Goal: Task Accomplishment & Management: Use online tool/utility

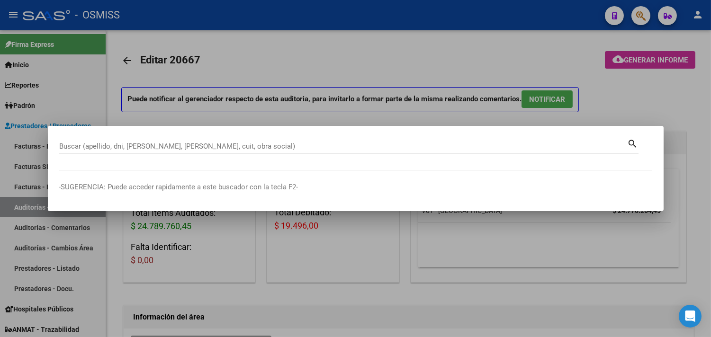
scroll to position [420, 0]
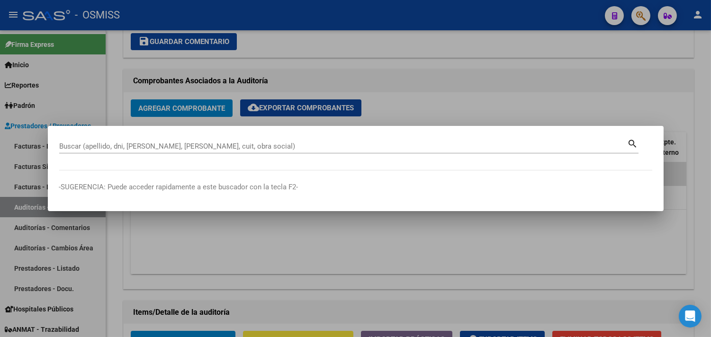
paste input "1314-8574"
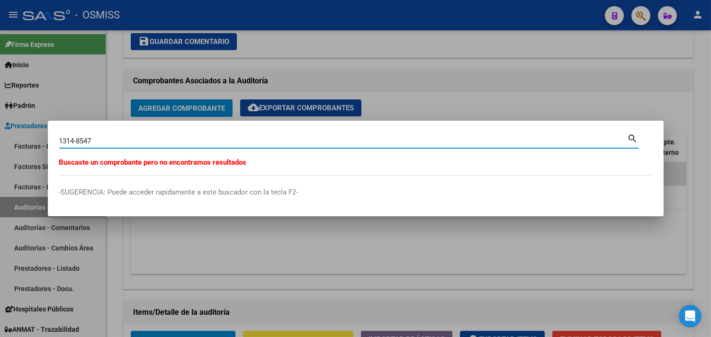
type input "1314-8547"
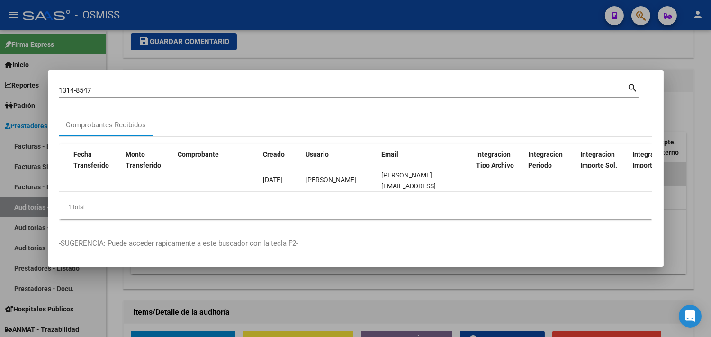
scroll to position [0, 0]
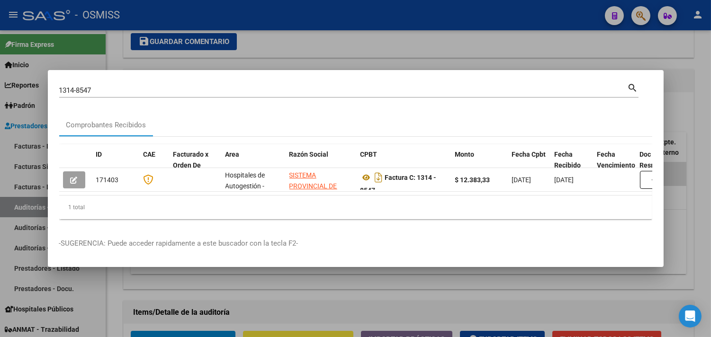
click at [335, 57] on div at bounding box center [355, 168] width 711 height 337
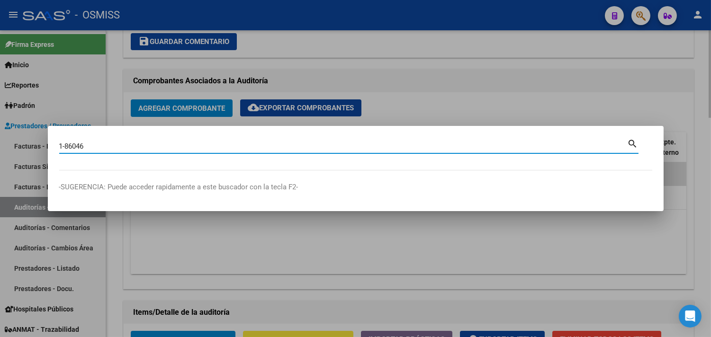
type input "1-86046"
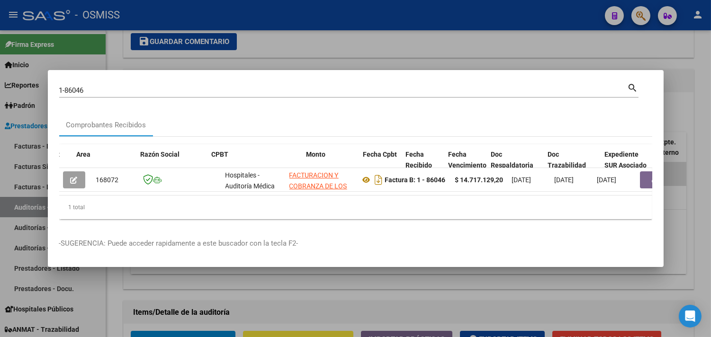
scroll to position [0, 273]
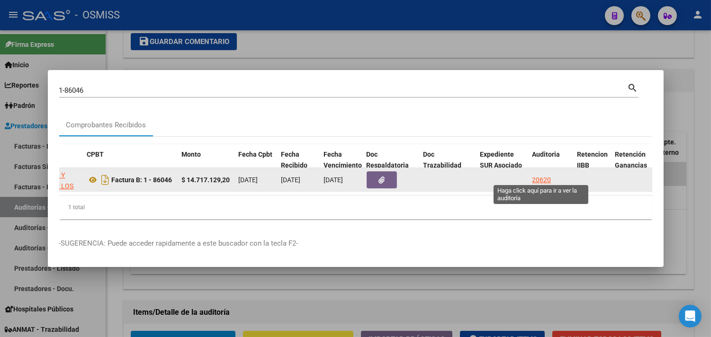
click at [540, 175] on div "20620" at bounding box center [541, 180] width 19 height 11
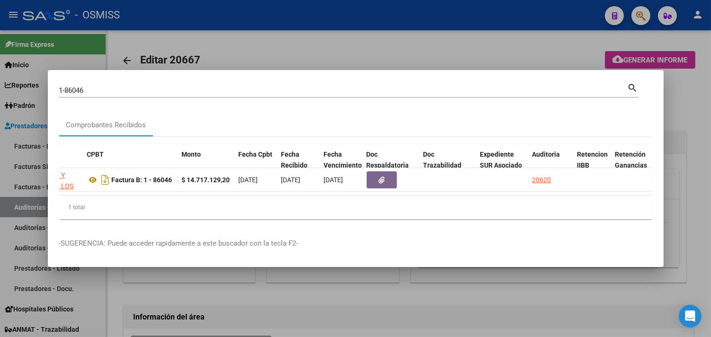
click at [687, 86] on div at bounding box center [355, 168] width 711 height 337
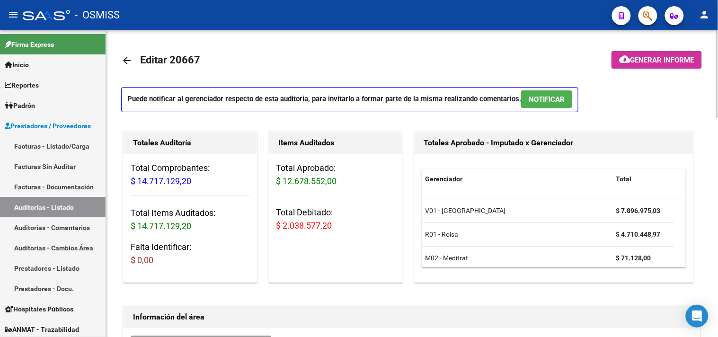
click at [656, 63] on span "Generar informe" at bounding box center [663, 60] width 64 height 9
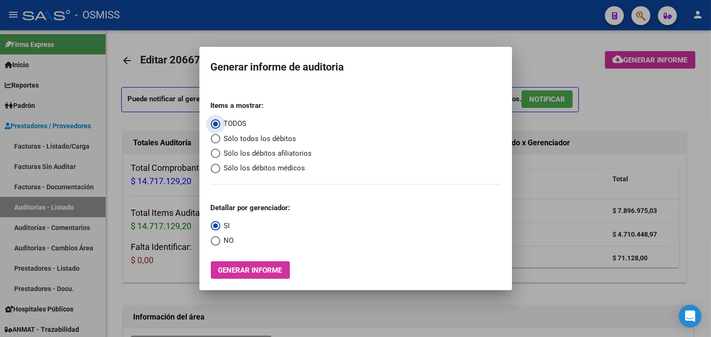
click at [214, 168] on span "Select an option" at bounding box center [215, 168] width 9 height 9
click at [214, 168] on input "Sólo los débitos médicos" at bounding box center [215, 168] width 9 height 9
radio input "true"
click at [247, 273] on span "Generar informe" at bounding box center [250, 270] width 64 height 9
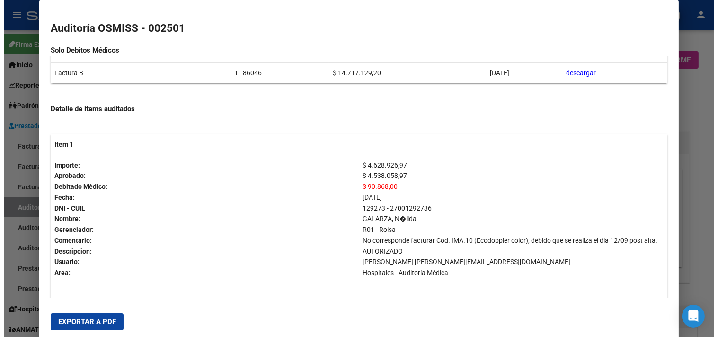
scroll to position [261, 0]
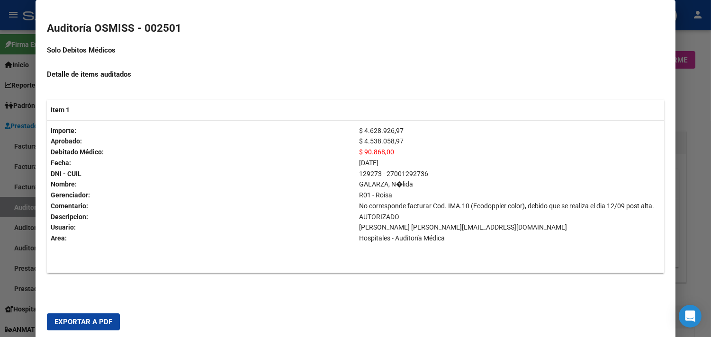
click at [701, 106] on div at bounding box center [355, 168] width 711 height 337
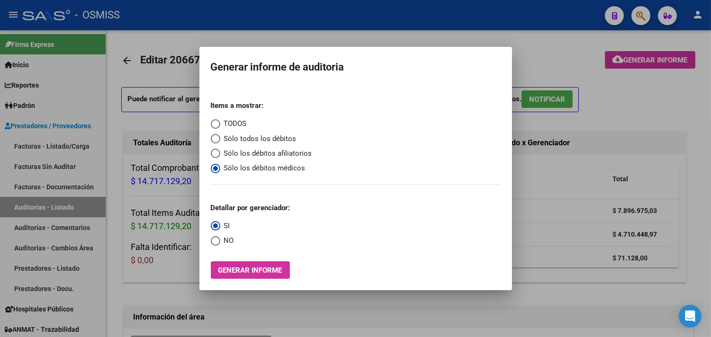
click at [701, 106] on div at bounding box center [355, 168] width 711 height 337
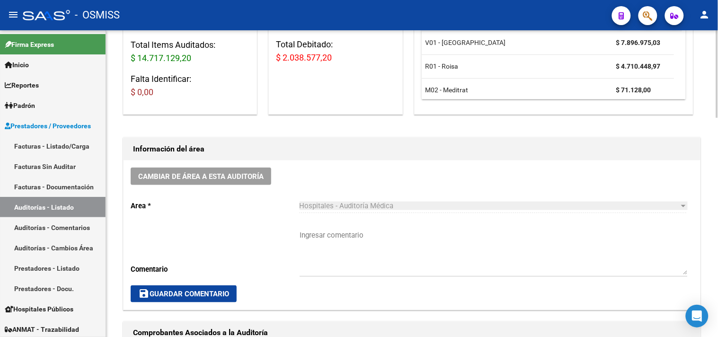
scroll to position [135, 0]
